Goal: Transaction & Acquisition: Purchase product/service

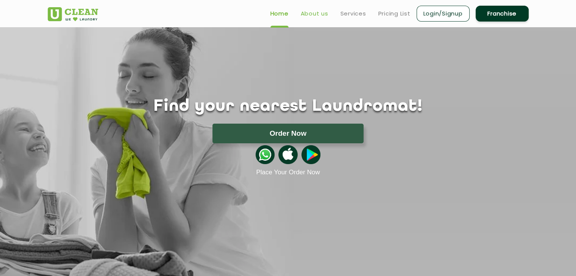
click at [311, 10] on link "About us" at bounding box center [315, 13] width 28 height 9
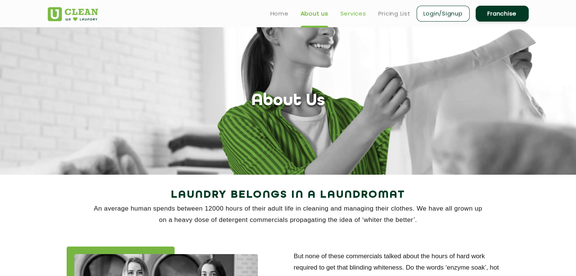
click at [360, 17] on link "Services" at bounding box center [353, 13] width 26 height 9
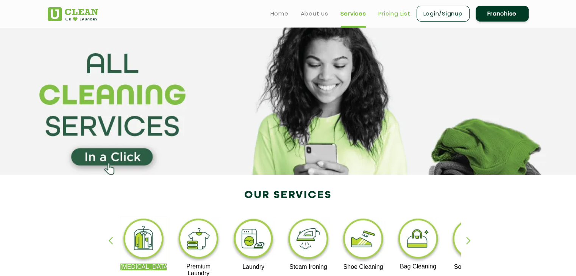
click at [395, 14] on link "Pricing List" at bounding box center [394, 13] width 32 height 9
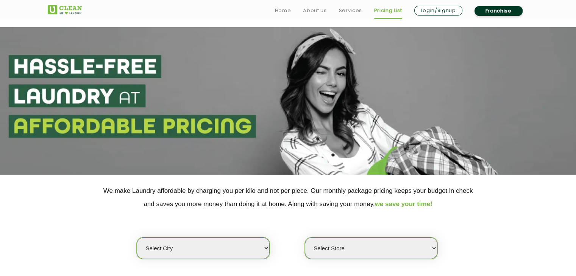
scroll to position [133, 0]
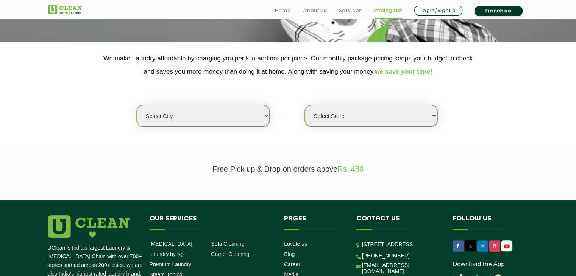
click at [265, 120] on select "Select city" at bounding box center [203, 116] width 133 height 22
click at [137, 105] on select "Select city" at bounding box center [203, 116] width 133 height 22
click at [336, 124] on select "Select Store" at bounding box center [371, 116] width 133 height 22
click at [305, 105] on select "Select Store" at bounding box center [371, 116] width 133 height 22
click at [344, 115] on select "Select Store" at bounding box center [371, 116] width 133 height 22
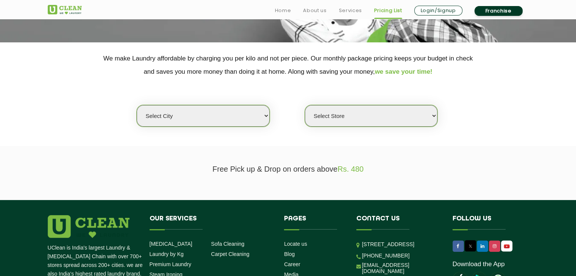
click at [340, 119] on select "Select Store" at bounding box center [371, 116] width 133 height 22
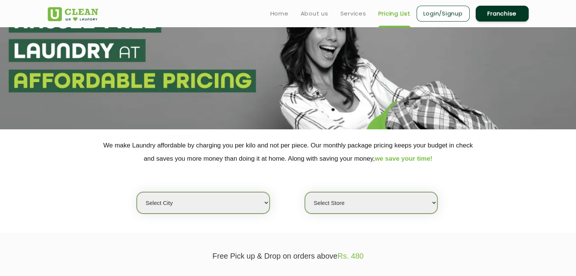
scroll to position [0, 0]
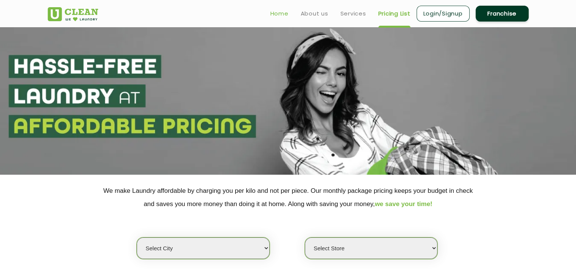
click at [280, 14] on link "Home" at bounding box center [279, 13] width 18 height 9
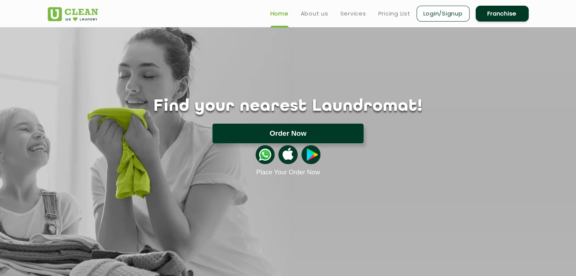
click at [295, 134] on button "Order Now" at bounding box center [287, 134] width 151 height 20
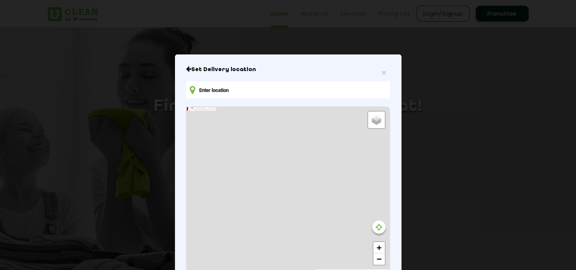
type input "XPQG+Q22, Saket, Meerut, Uttar Pradesh 250003, India"
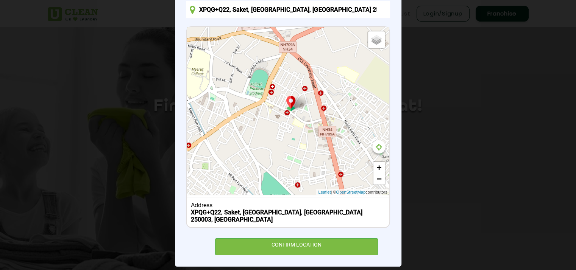
scroll to position [81, 0]
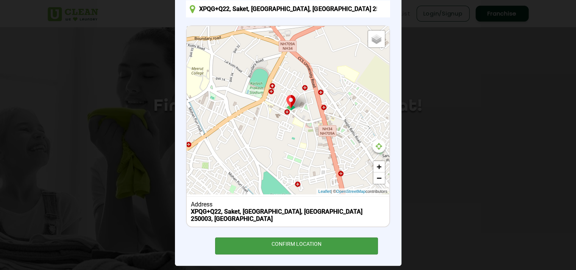
click at [286, 238] on div "CONFIRM LOCATION" at bounding box center [296, 246] width 163 height 17
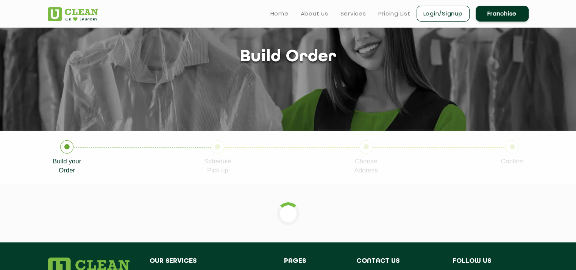
scroll to position [43, 0]
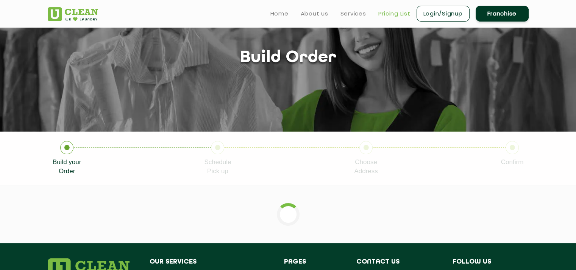
click at [394, 15] on link "Pricing List" at bounding box center [394, 13] width 32 height 9
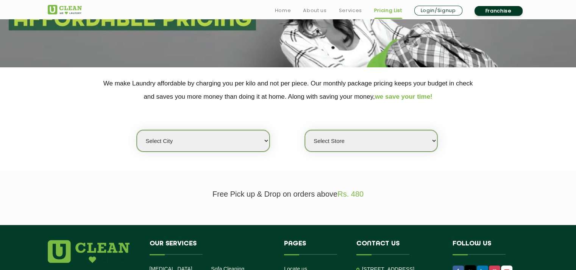
scroll to position [121, 0]
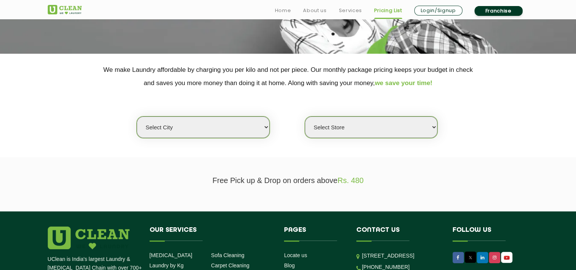
click at [247, 131] on select "Select city" at bounding box center [203, 128] width 133 height 22
click at [162, 126] on select "Select city" at bounding box center [203, 128] width 133 height 22
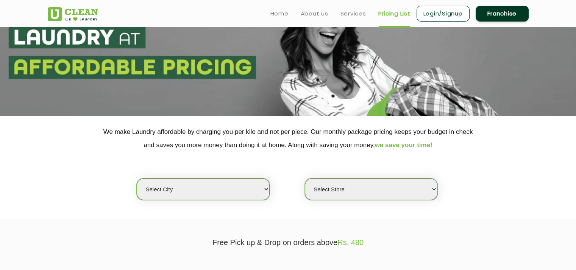
scroll to position [0, 0]
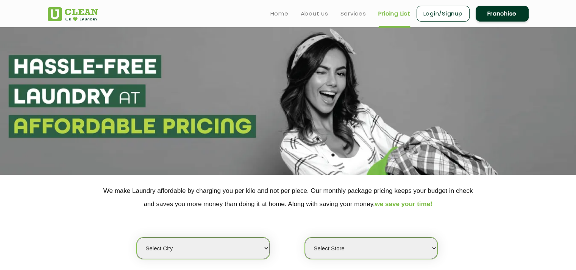
click at [77, 14] on img at bounding box center [73, 14] width 50 height 14
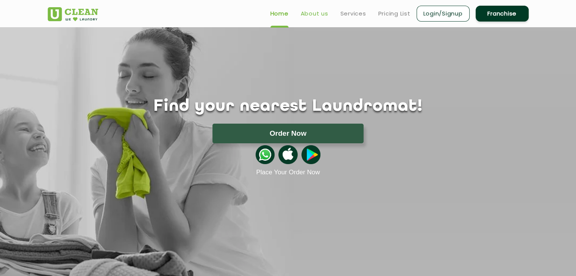
click at [315, 15] on link "About us" at bounding box center [315, 13] width 28 height 9
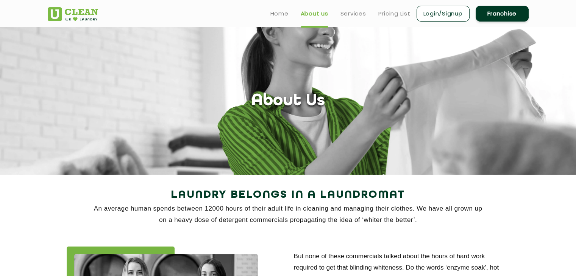
click at [456, 13] on link "Login/Signup" at bounding box center [442, 14] width 53 height 16
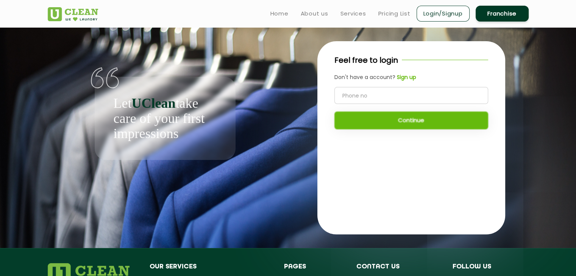
click at [381, 92] on input "tel" at bounding box center [411, 95] width 154 height 17
type input "9690077774"
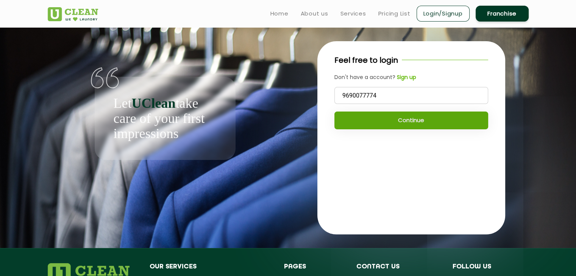
click at [414, 123] on button "Continue" at bounding box center [411, 121] width 154 height 18
click at [407, 122] on button "Continue" at bounding box center [411, 121] width 154 height 18
click at [407, 123] on button "Continue" at bounding box center [411, 121] width 154 height 18
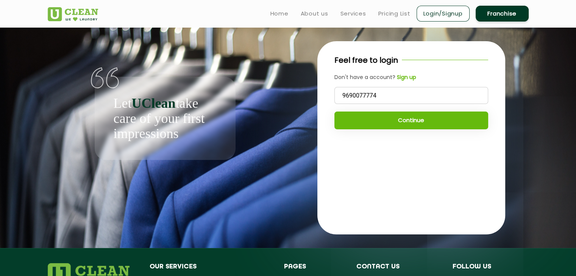
click at [191, 41] on div "Let UClean take care of your first impressions" at bounding box center [165, 93] width 235 height 133
click at [78, 13] on img at bounding box center [73, 14] width 50 height 14
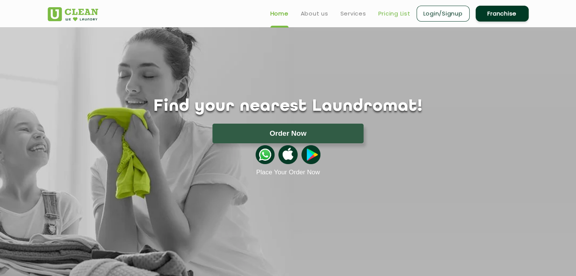
click at [398, 16] on link "Pricing List" at bounding box center [394, 13] width 32 height 9
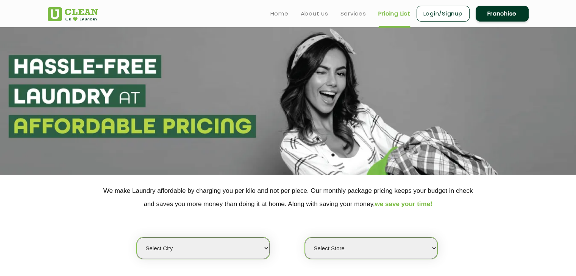
click at [448, 9] on link "Login/Signup" at bounding box center [442, 14] width 53 height 16
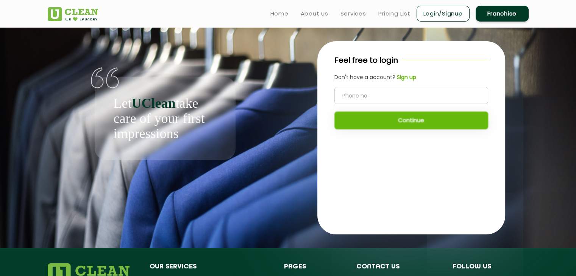
click at [370, 96] on input "tel" at bounding box center [411, 95] width 154 height 17
click at [402, 80] on b "Sign up" at bounding box center [406, 77] width 19 height 8
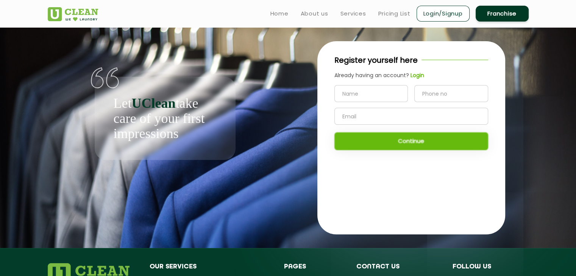
click at [296, 84] on div "Register yourself here Already having an account? Login Continue" at bounding box center [411, 137] width 235 height 221
